Goal: Book appointment/travel/reservation

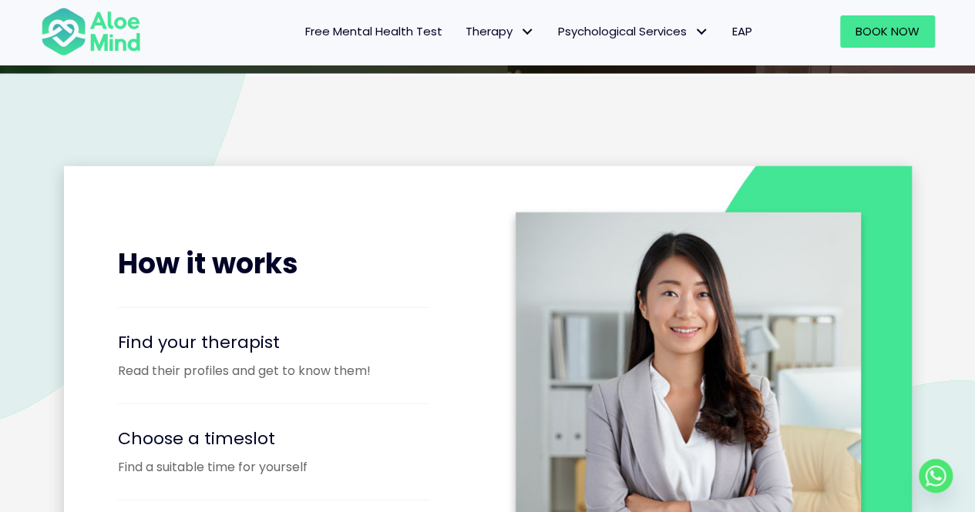
scroll to position [1345, 0]
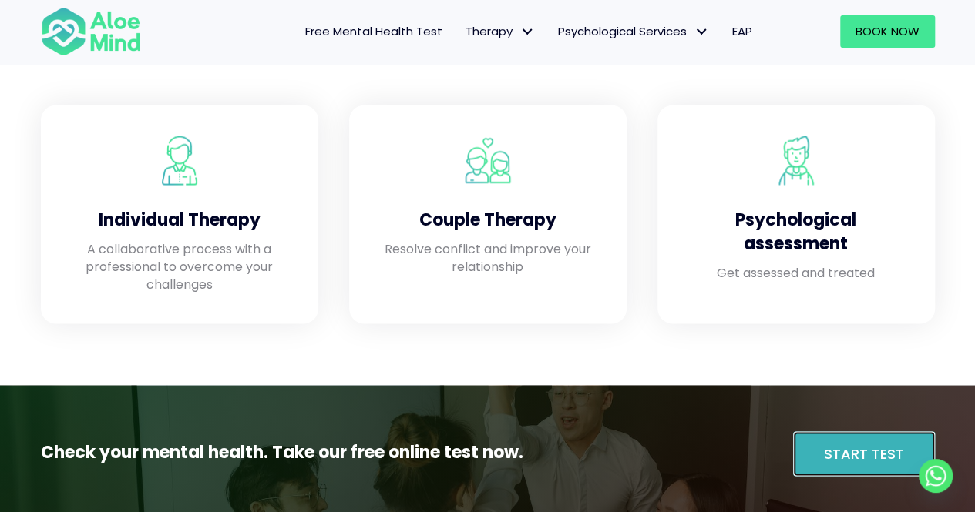
click at [882, 454] on span "Start Test" at bounding box center [864, 453] width 80 height 19
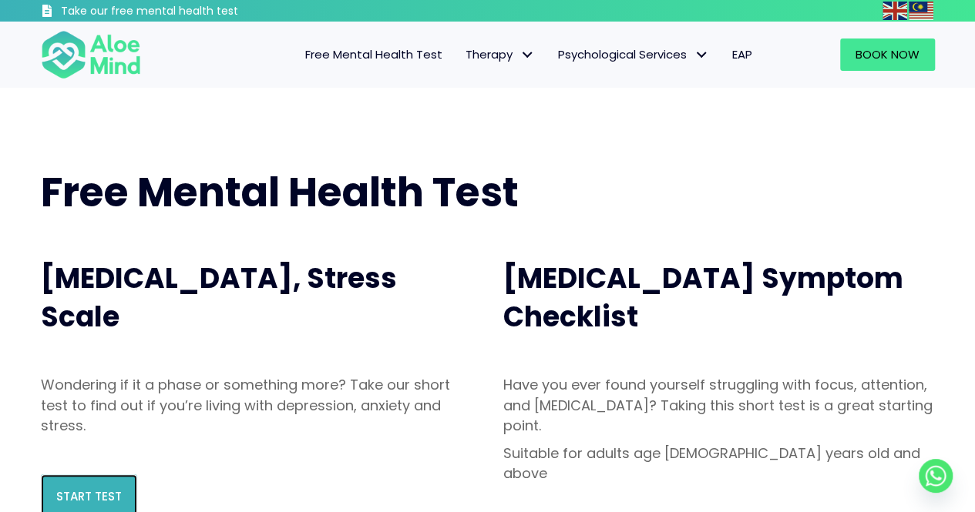
click at [81, 498] on span "Start Test" at bounding box center [88, 496] width 65 height 16
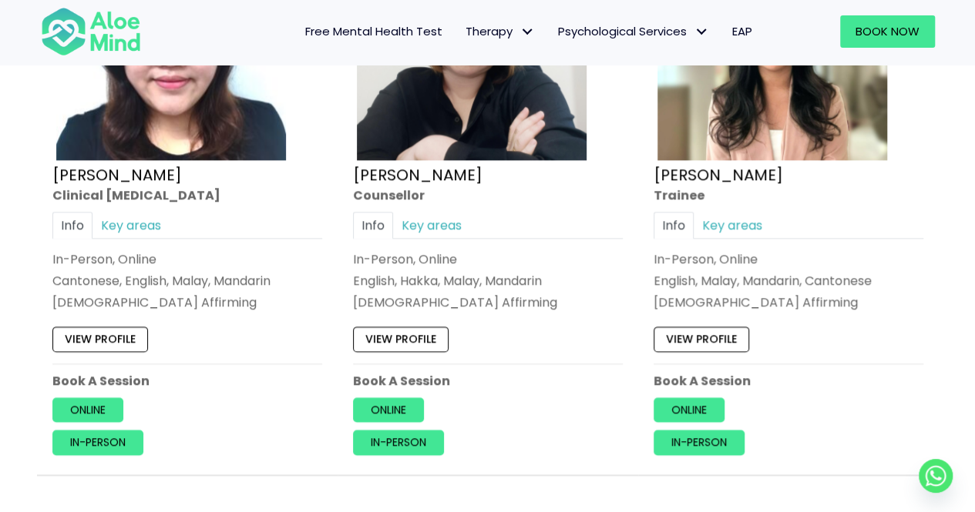
scroll to position [6513, 0]
